Goal: Find specific page/section: Find specific page/section

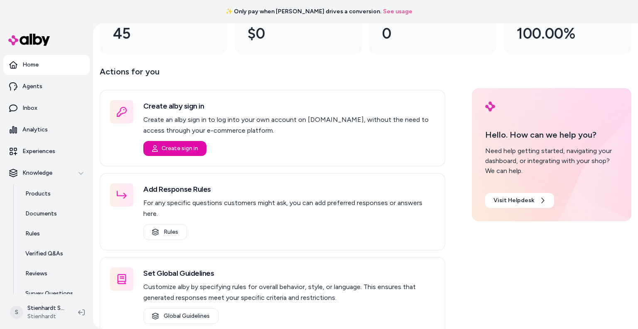
scroll to position [31, 0]
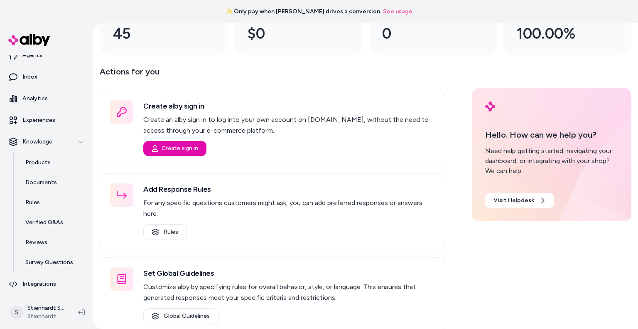
click at [45, 285] on p "Integrations" at bounding box center [39, 284] width 34 height 8
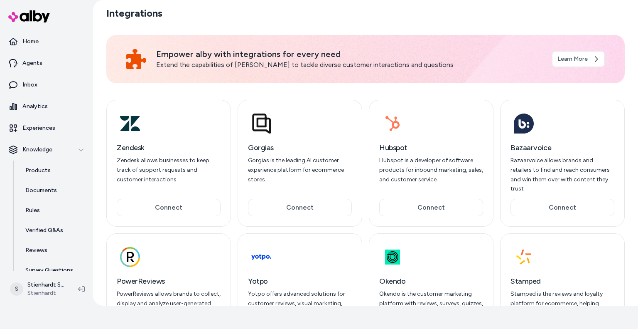
click at [64, 41] on link "Home" at bounding box center [46, 42] width 86 height 20
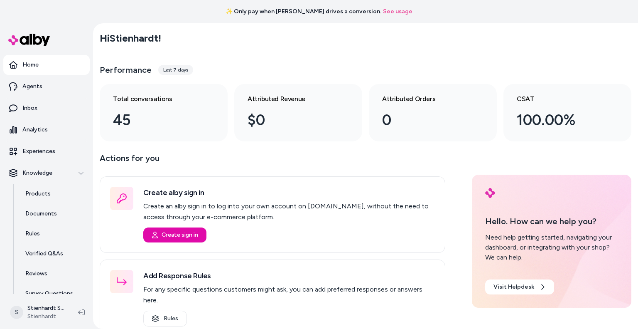
click at [50, 79] on link "Agents" at bounding box center [46, 86] width 86 height 20
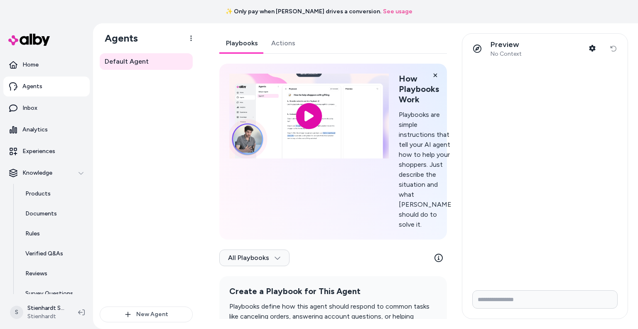
click at [45, 115] on link "Inbox" at bounding box center [46, 108] width 86 height 20
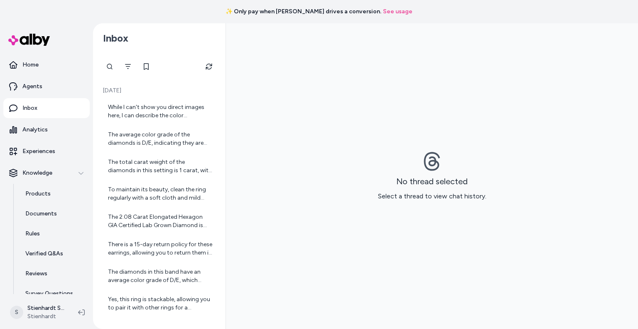
click at [166, 108] on div "While I can't show you direct images here, I can describe the color differences…" at bounding box center [160, 111] width 104 height 17
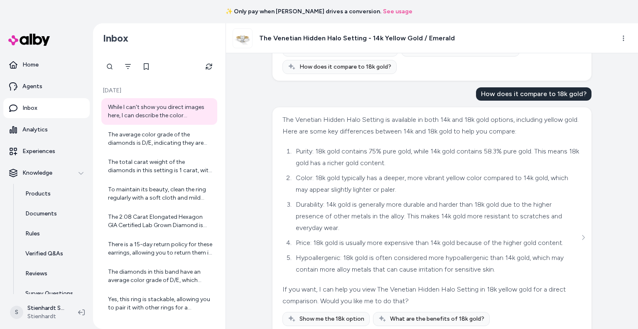
scroll to position [616, 0]
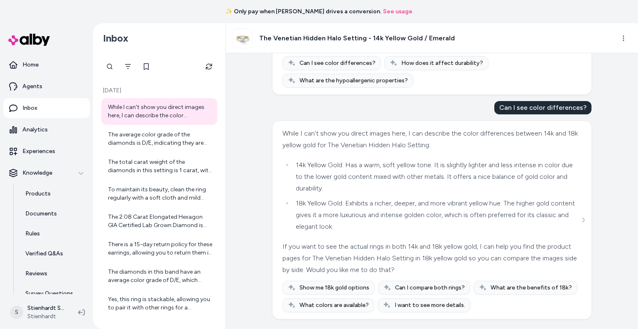
click at [40, 153] on p "Experiences" at bounding box center [38, 151] width 33 height 8
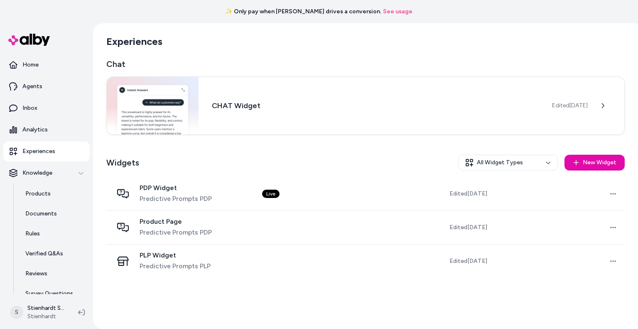
click at [248, 186] on div "PDP Widget Predictive Prompts PDP" at bounding box center [181, 194] width 136 height 20
click at [202, 226] on div "Product Page Predictive Prompts PDP" at bounding box center [176, 227] width 72 height 20
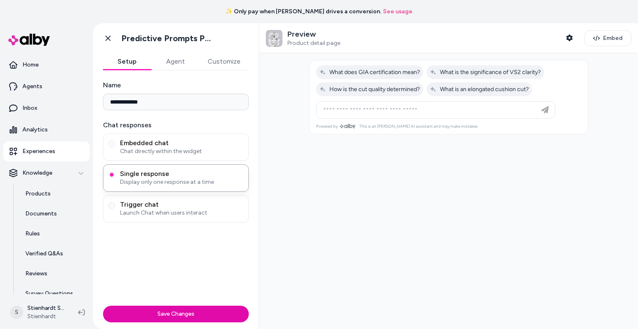
click at [596, 37] on icon "button" at bounding box center [596, 38] width 7 height 7
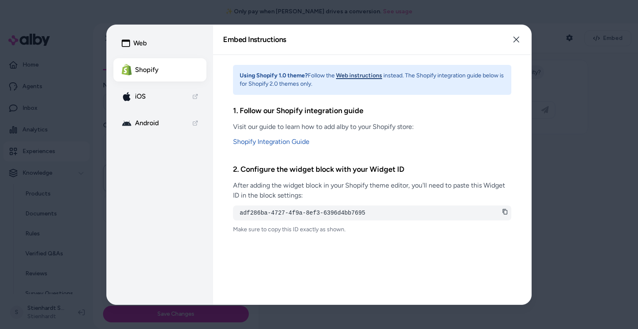
click at [152, 66] on button "Shopify" at bounding box center [159, 69] width 93 height 23
click at [506, 212] on icon at bounding box center [505, 212] width 6 height 6
